Goal: Book appointment/travel/reservation

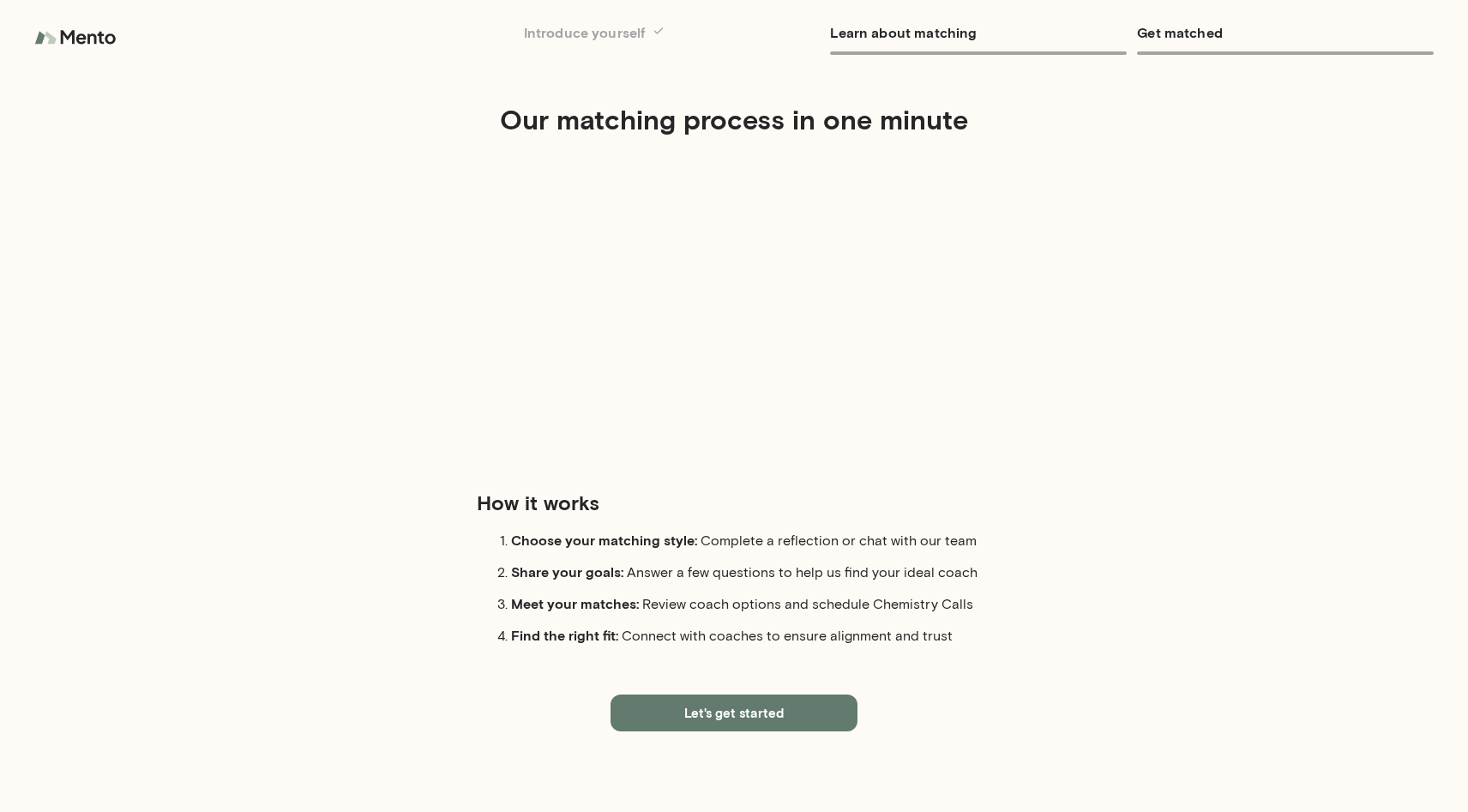
click at [711, 712] on button "Let's get started" at bounding box center [734, 712] width 247 height 36
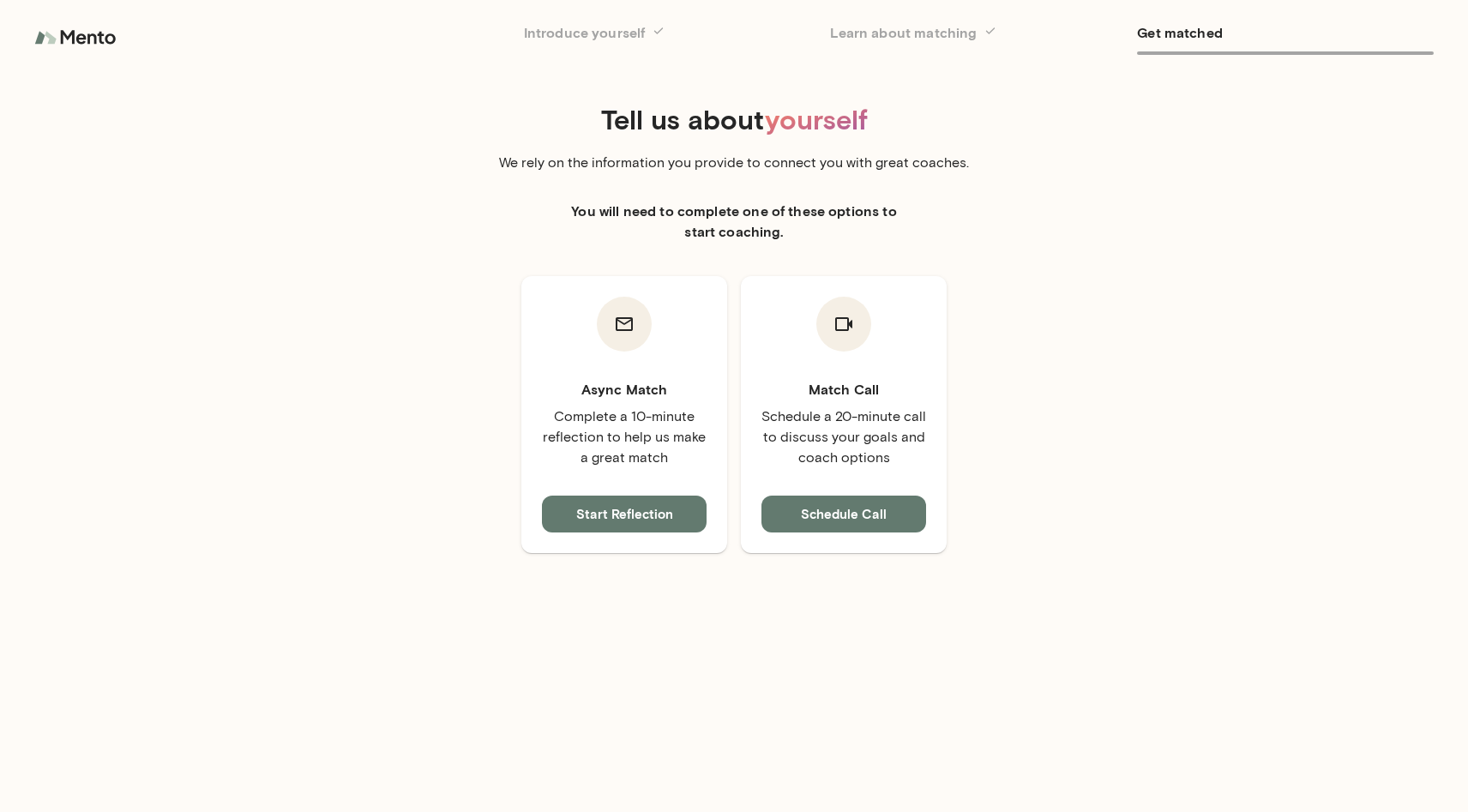
click at [864, 510] on button "Schedule Call" at bounding box center [843, 513] width 165 height 36
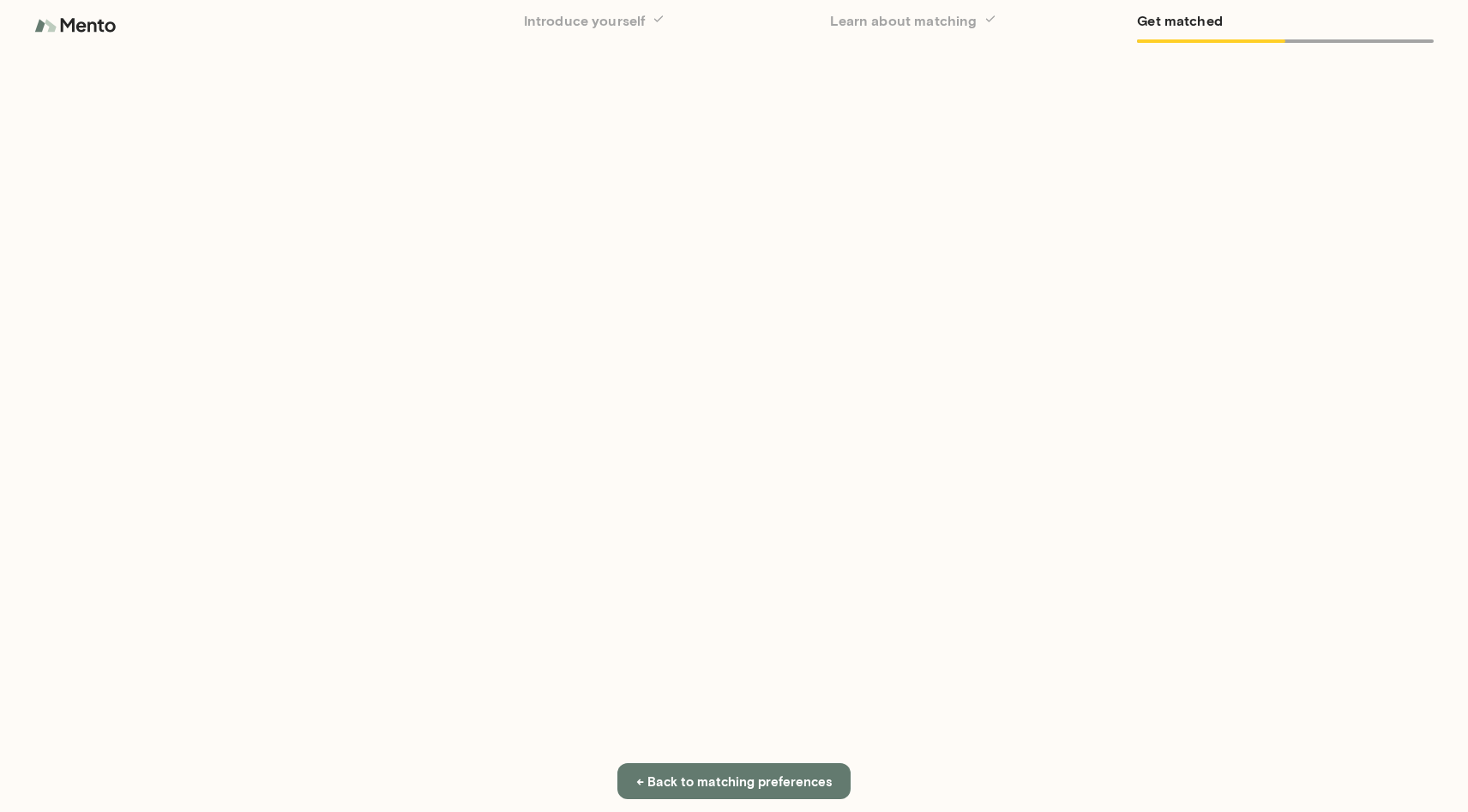
scroll to position [13, 0]
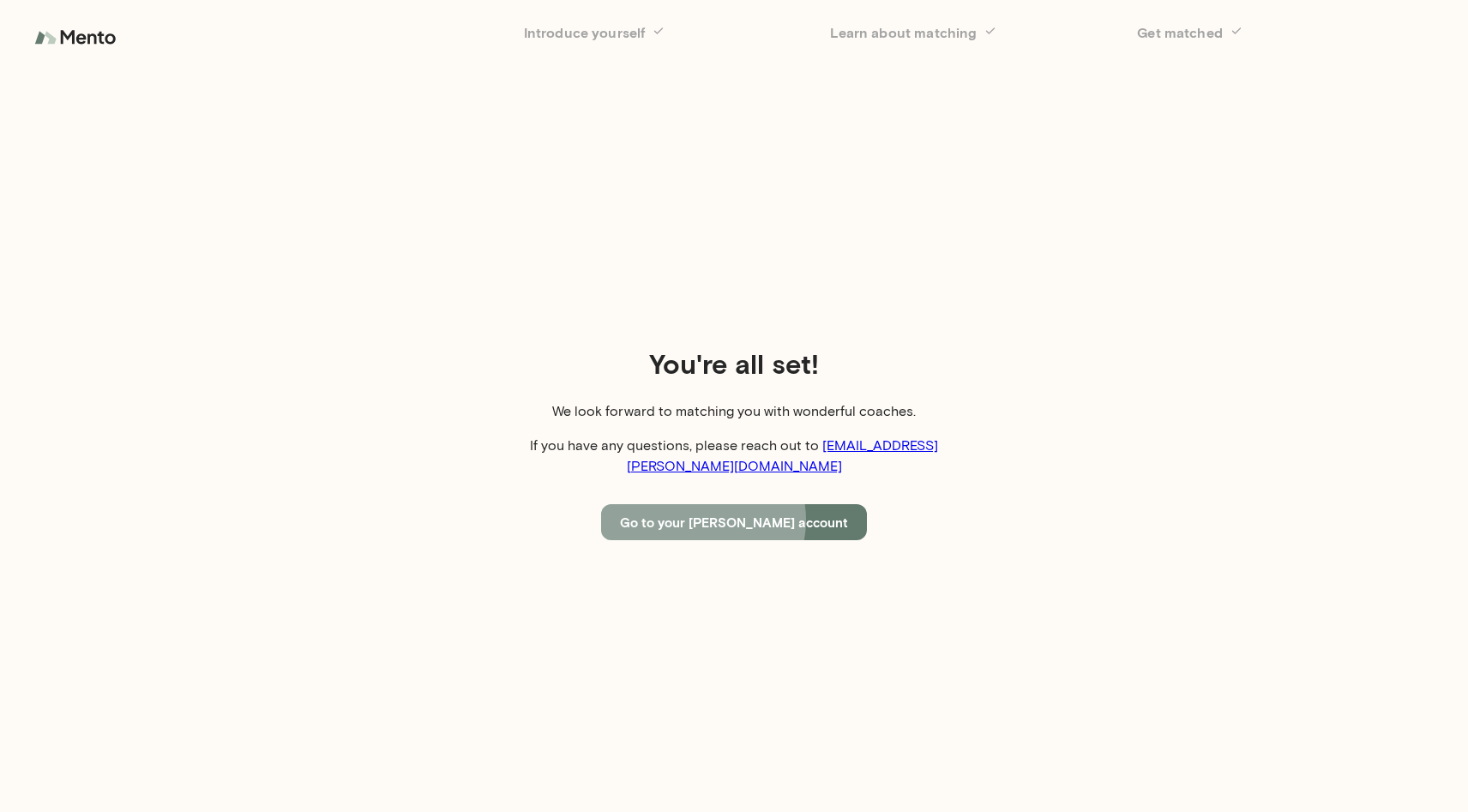
click at [736, 510] on button "Go to your [PERSON_NAME] account" at bounding box center [734, 522] width 266 height 36
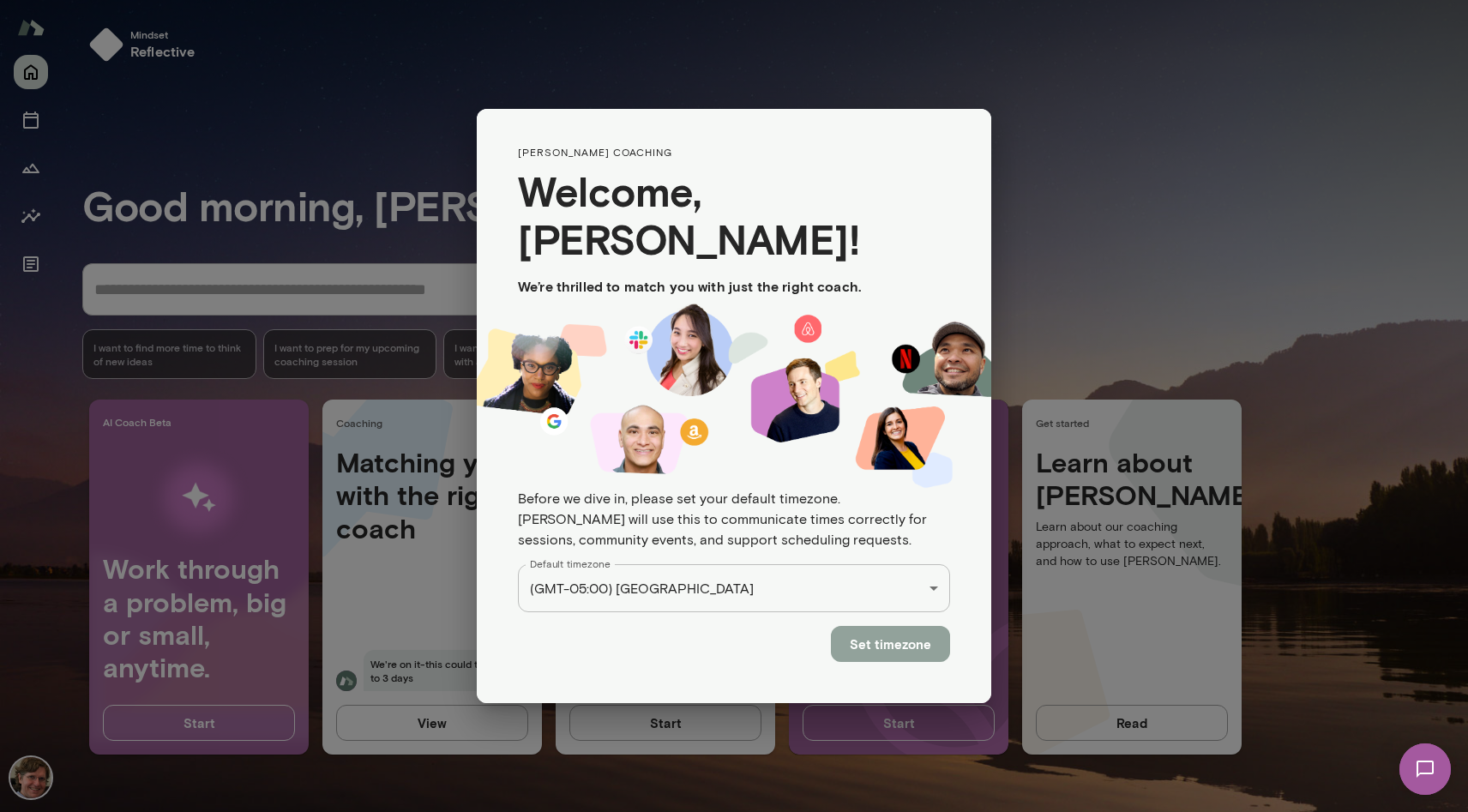
click at [871, 626] on button "Set timezone" at bounding box center [891, 644] width 119 height 36
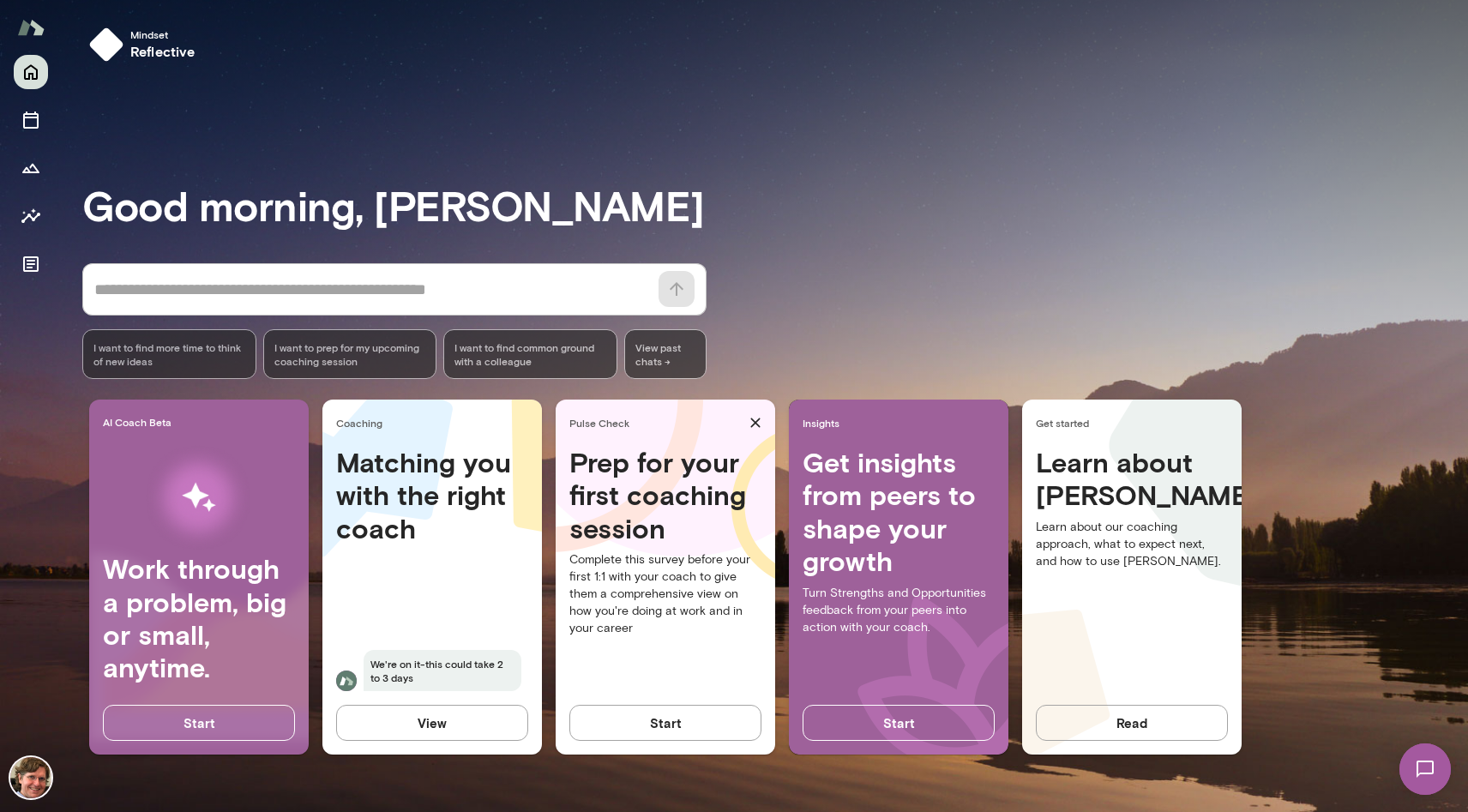
click at [800, 212] on h3 "Good morning, [PERSON_NAME]" at bounding box center [775, 204] width 1386 height 48
click at [273, 126] on div "Good morning, [PERSON_NAME] * ​ ​ I want to find more time to think of new idea…" at bounding box center [775, 443] width 1386 height 695
click at [871, 214] on h3 "Good morning, [PERSON_NAME]" at bounding box center [775, 204] width 1386 height 48
